Goal: Task Accomplishment & Management: Manage account settings

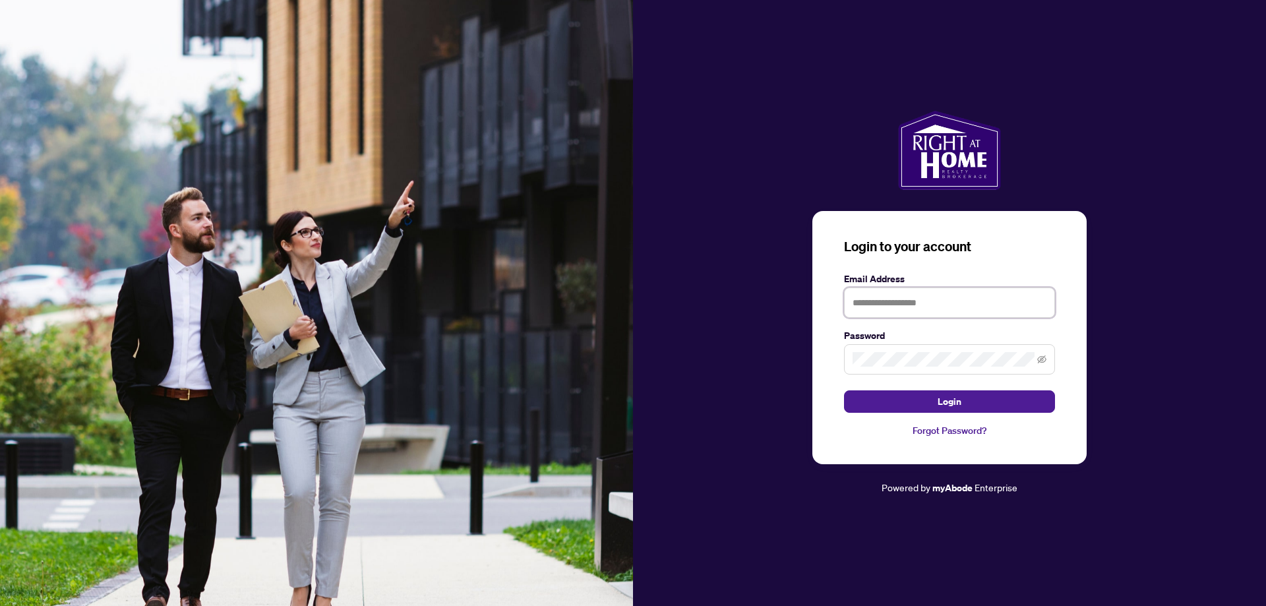
click at [944, 305] on input "text" at bounding box center [949, 302] width 211 height 30
type input "**********"
click at [917, 397] on button "Login" at bounding box center [949, 401] width 211 height 22
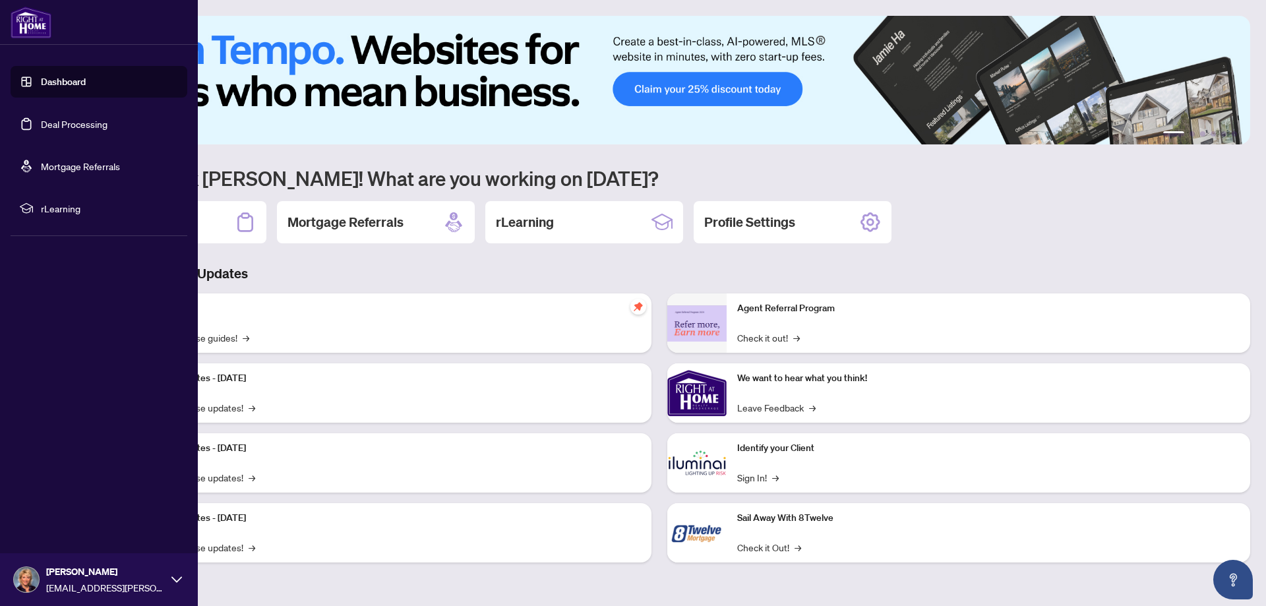
click at [79, 125] on link "Deal Processing" at bounding box center [74, 124] width 67 height 12
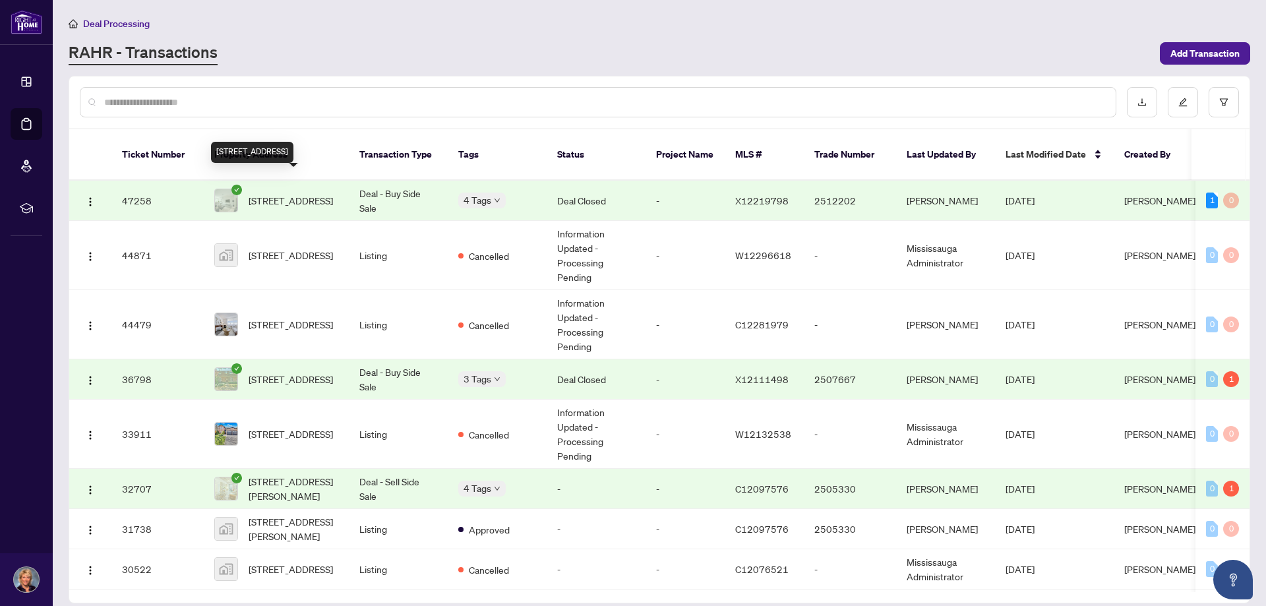
click at [260, 193] on span "[STREET_ADDRESS]" at bounding box center [291, 200] width 84 height 15
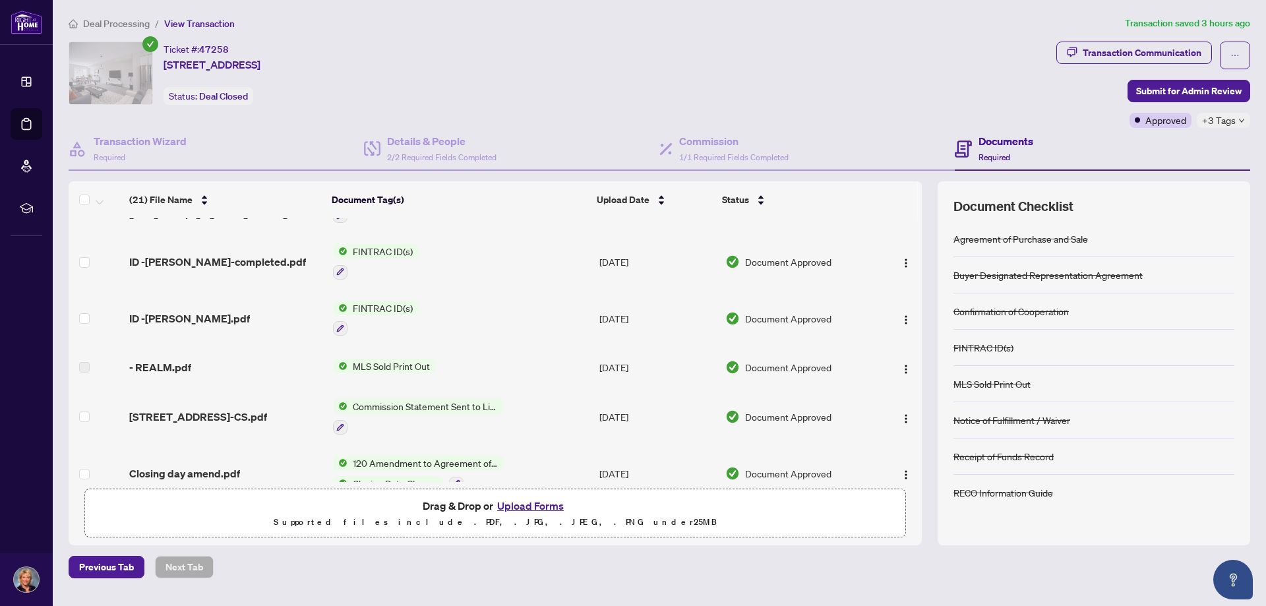
scroll to position [432, 0]
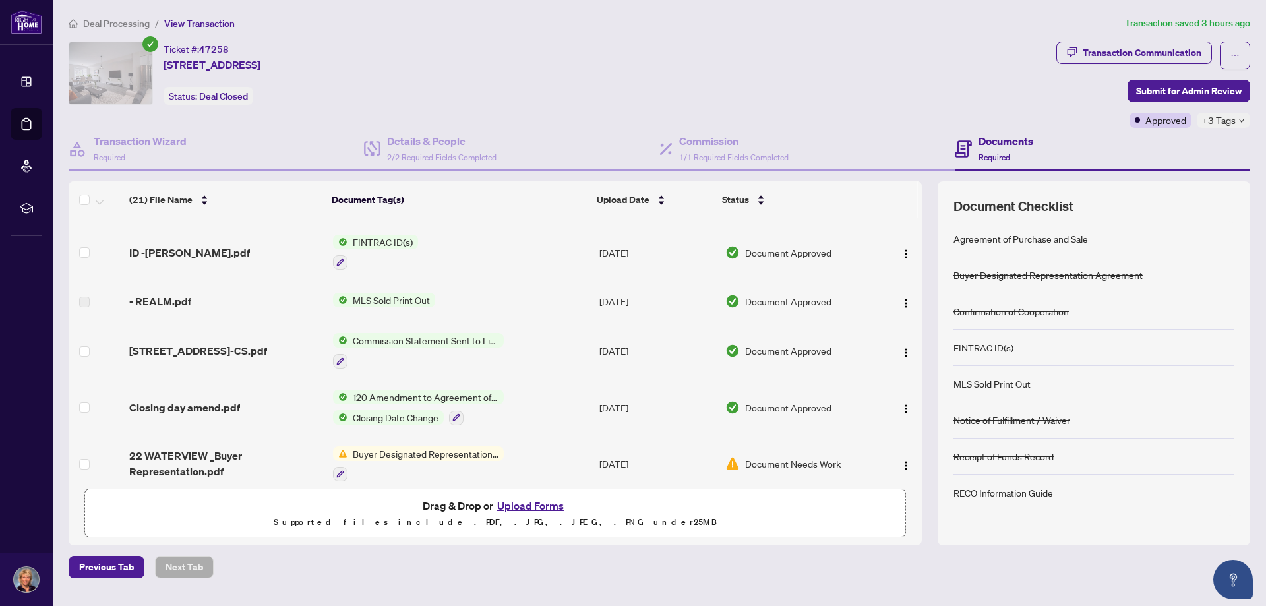
click at [397, 342] on span "Commission Statement Sent to Listing Brokerage" at bounding box center [425, 340] width 156 height 15
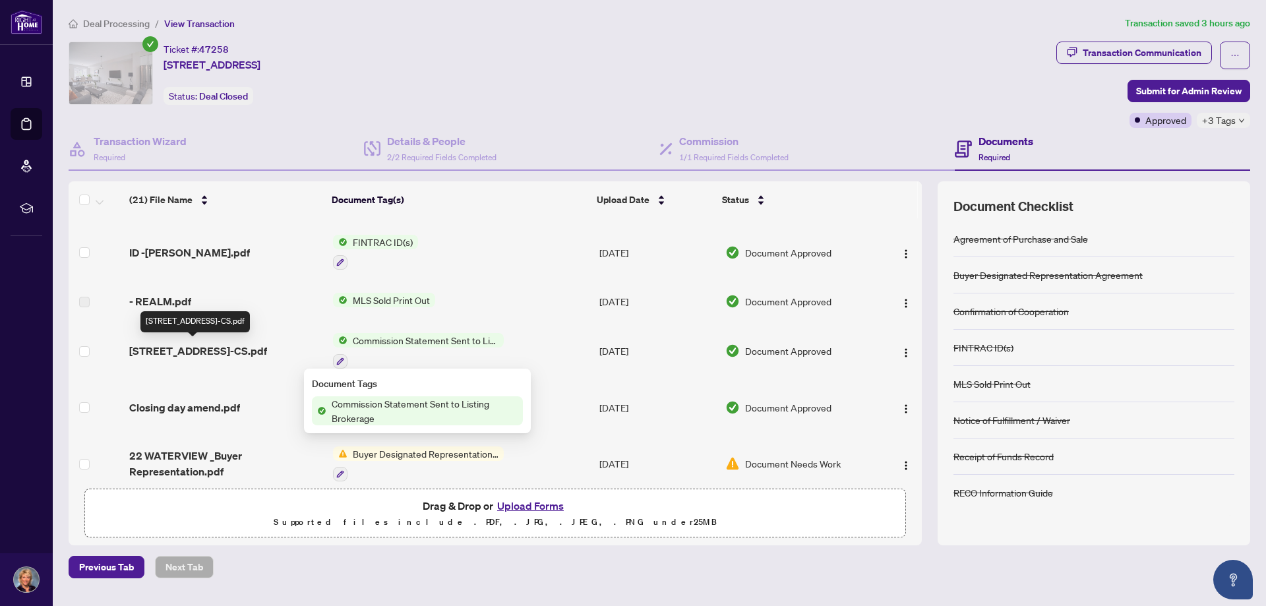
click at [197, 347] on span "[STREET_ADDRESS]-CS.pdf" at bounding box center [198, 351] width 138 height 16
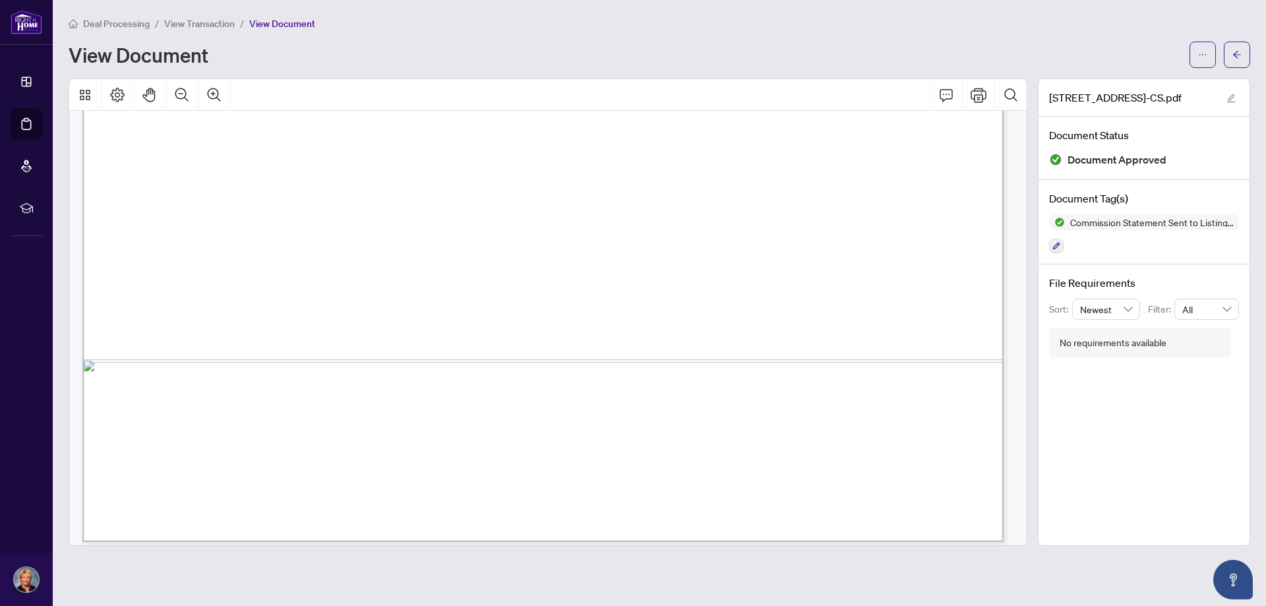
scroll to position [784, 0]
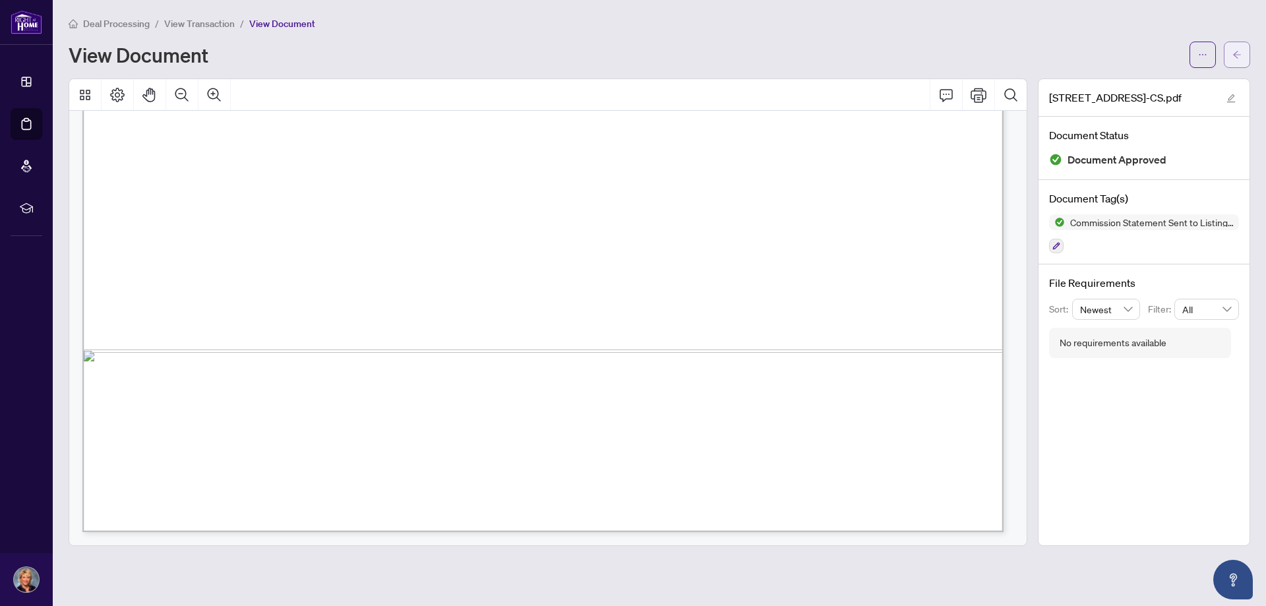
click at [1232, 59] on icon "arrow-left" at bounding box center [1236, 54] width 9 height 9
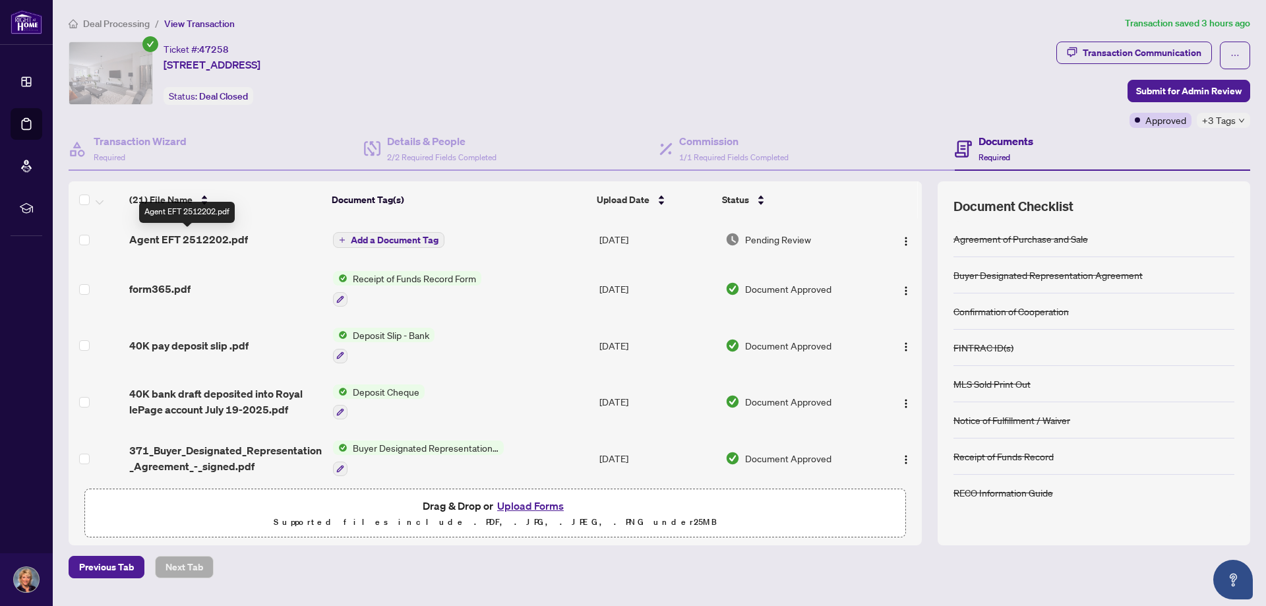
click at [159, 236] on span "Agent EFT 2512202.pdf" at bounding box center [188, 239] width 119 height 16
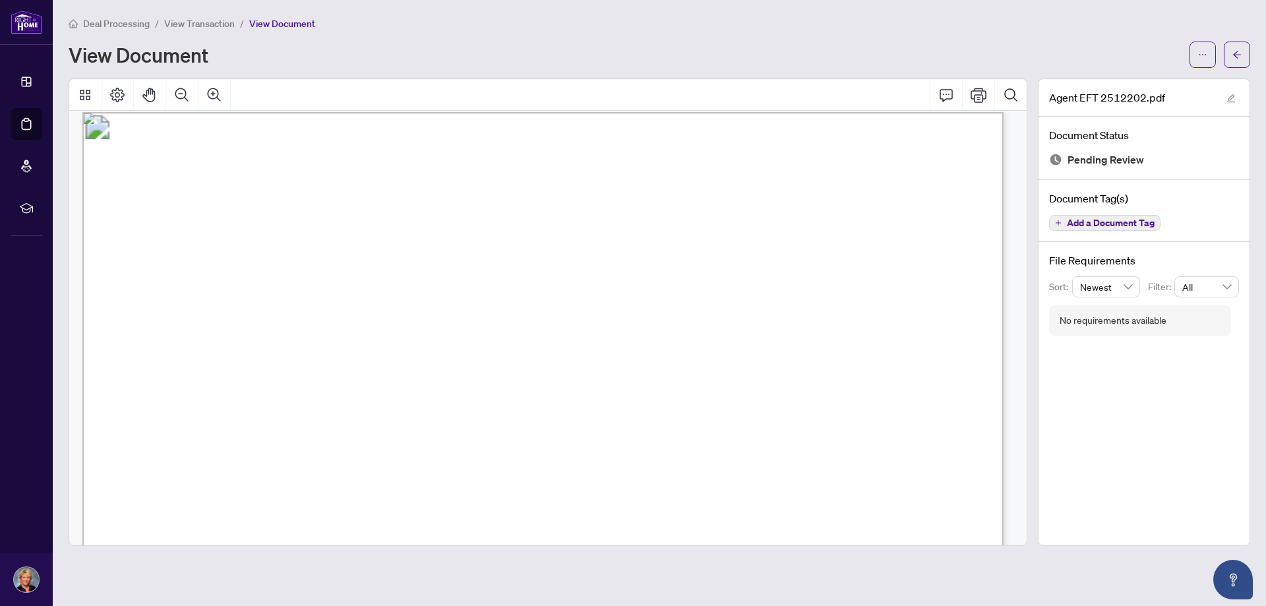
scroll to position [66, 0]
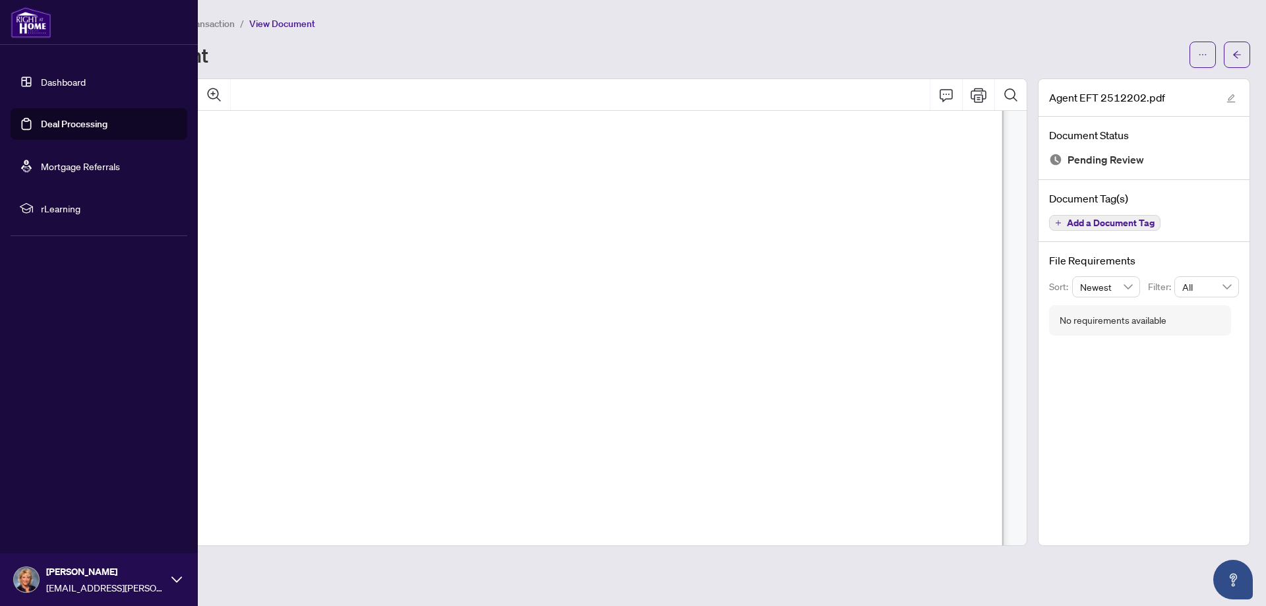
click at [74, 84] on link "Dashboard" at bounding box center [63, 82] width 45 height 12
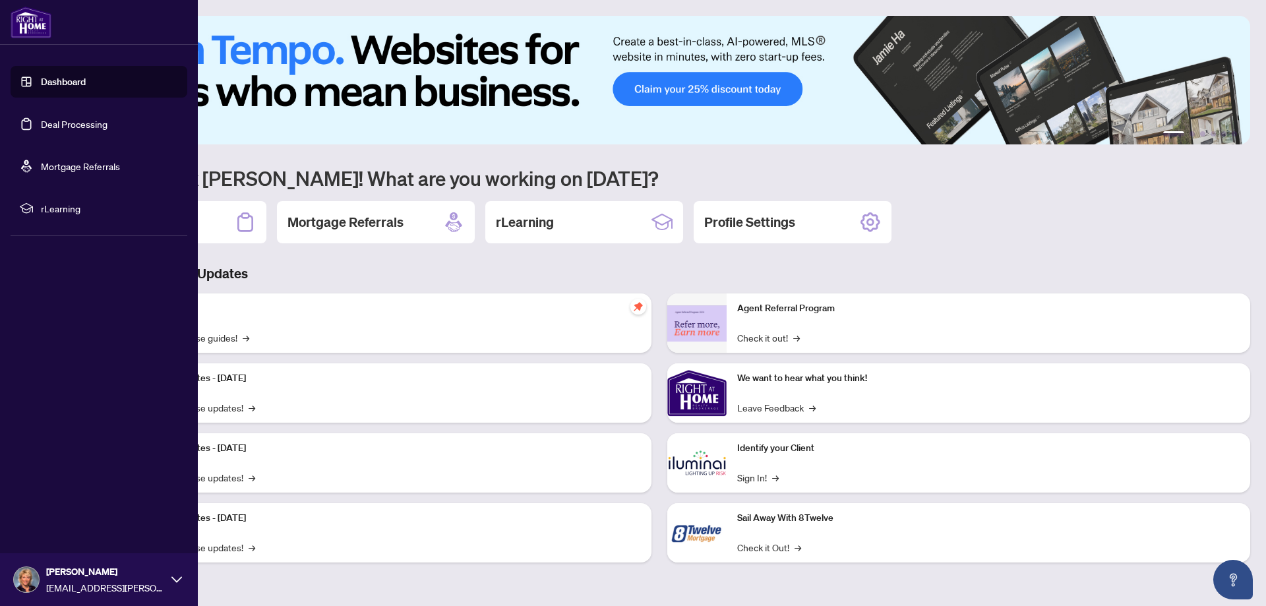
click at [46, 82] on link "Dashboard" at bounding box center [63, 82] width 45 height 12
click at [71, 84] on link "Dashboard" at bounding box center [63, 82] width 45 height 12
